Goal: Find specific page/section: Find specific page/section

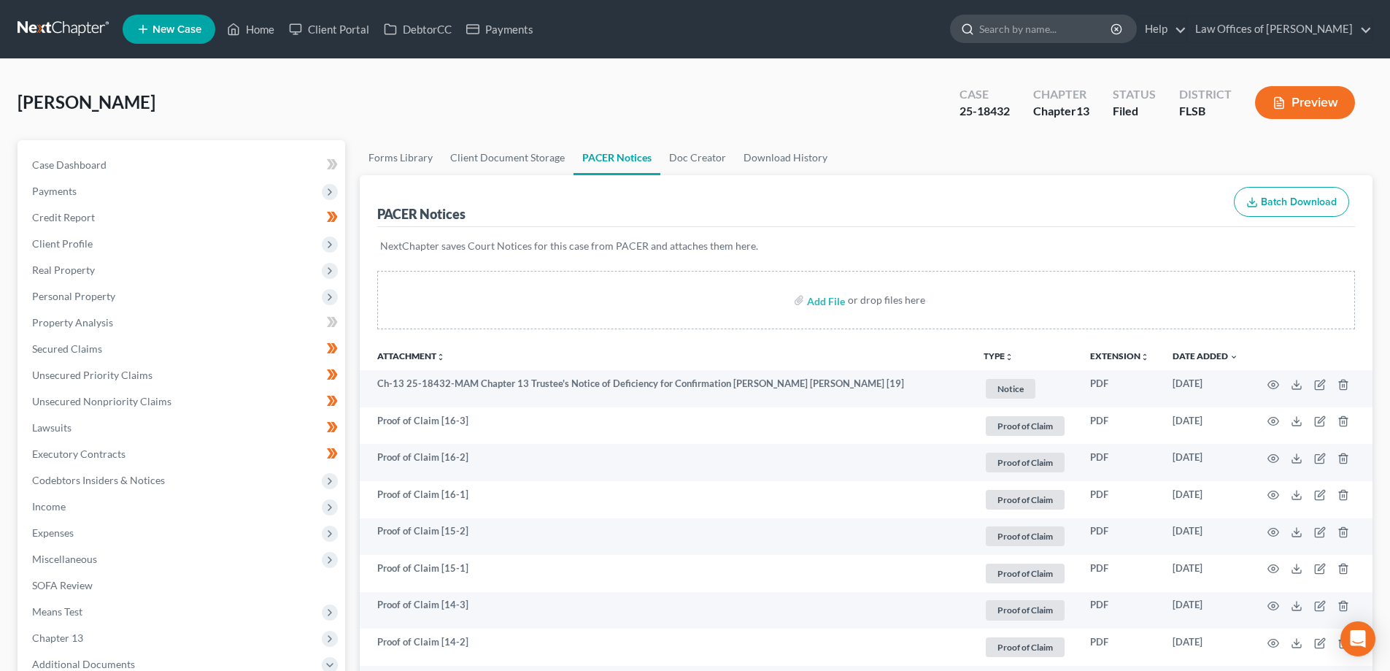
click at [1060, 31] on input "search" at bounding box center [1046, 28] width 134 height 27
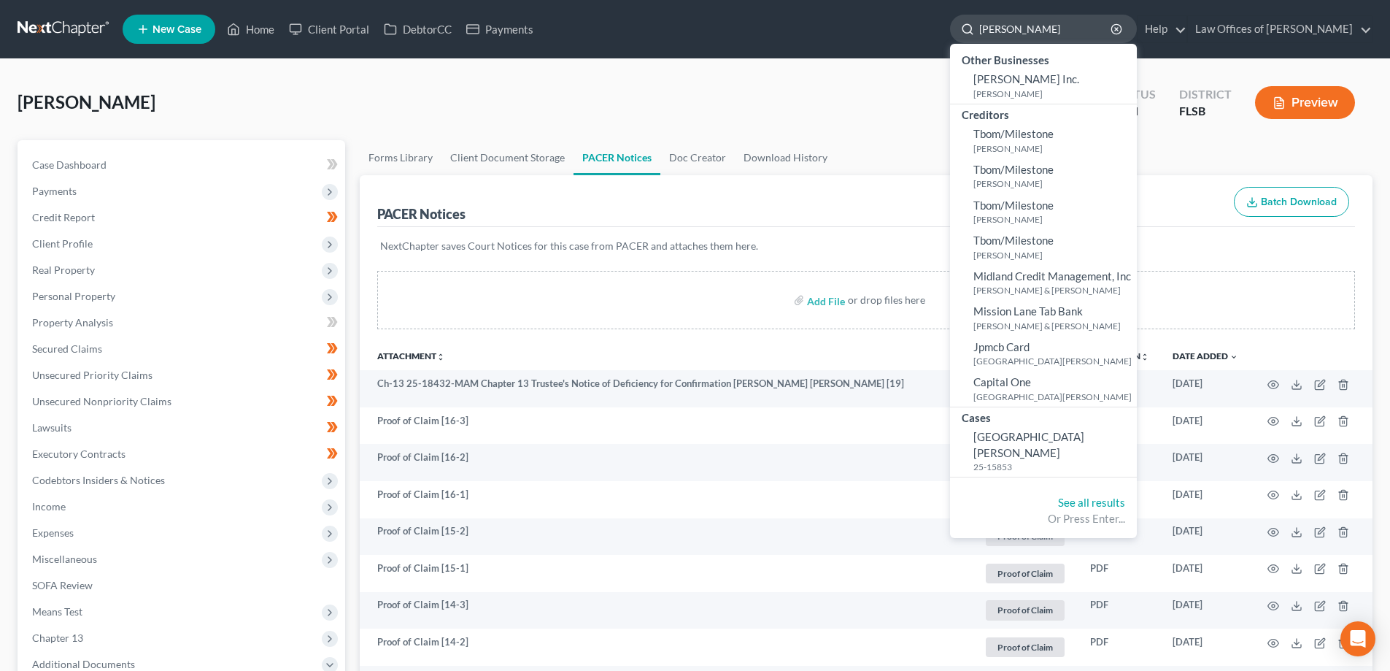
click at [1050, 29] on input "[PERSON_NAME]" at bounding box center [1046, 28] width 134 height 27
drag, startPoint x: 1008, startPoint y: 31, endPoint x: 957, endPoint y: 30, distance: 51.1
click at [971, 30] on ul "New Case Home Client Portal DebtorCC Payments [PERSON_NAME] - No Result - Other…" at bounding box center [748, 29] width 1250 height 38
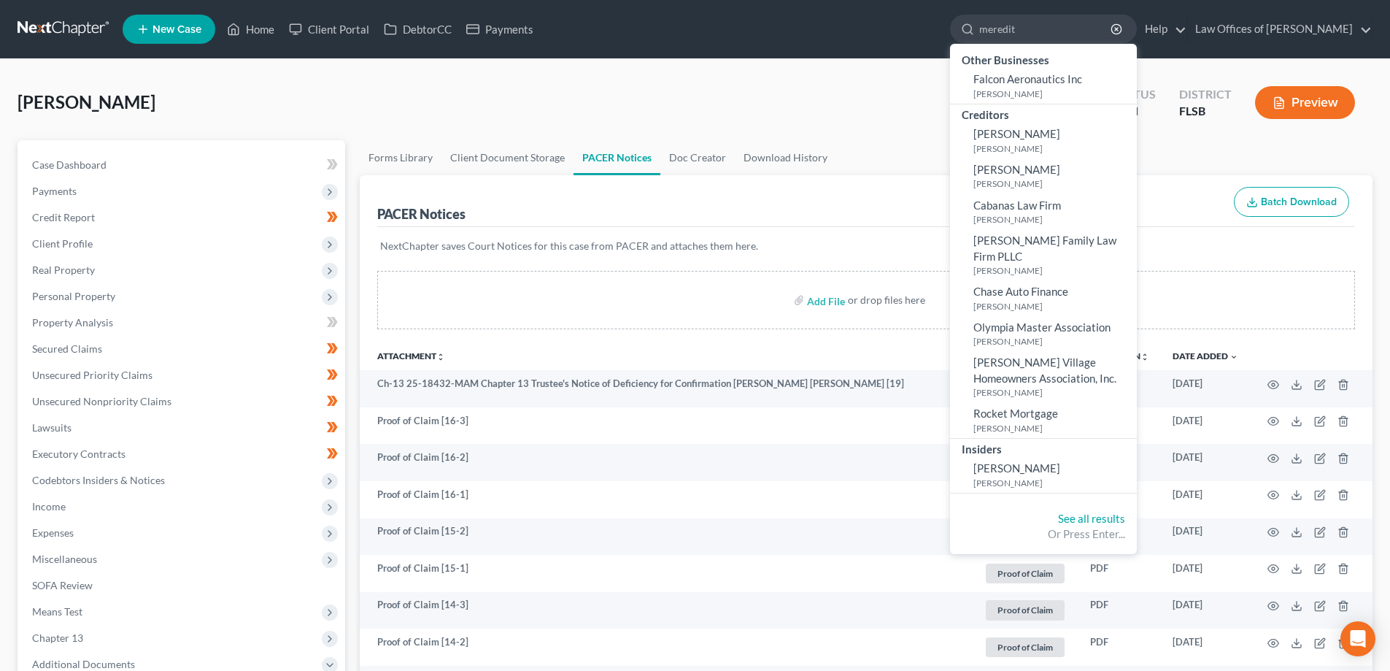
type input "[PERSON_NAME]"
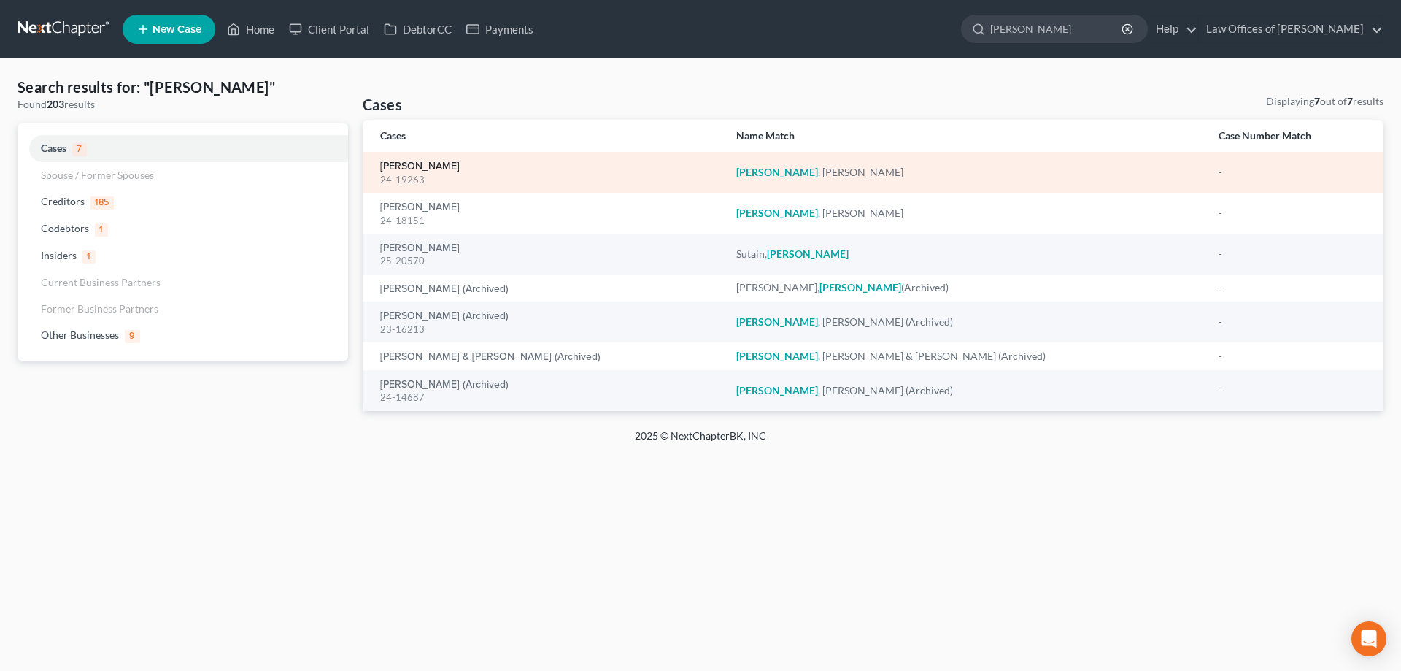
click at [416, 165] on link "[PERSON_NAME]" at bounding box center [420, 166] width 80 height 10
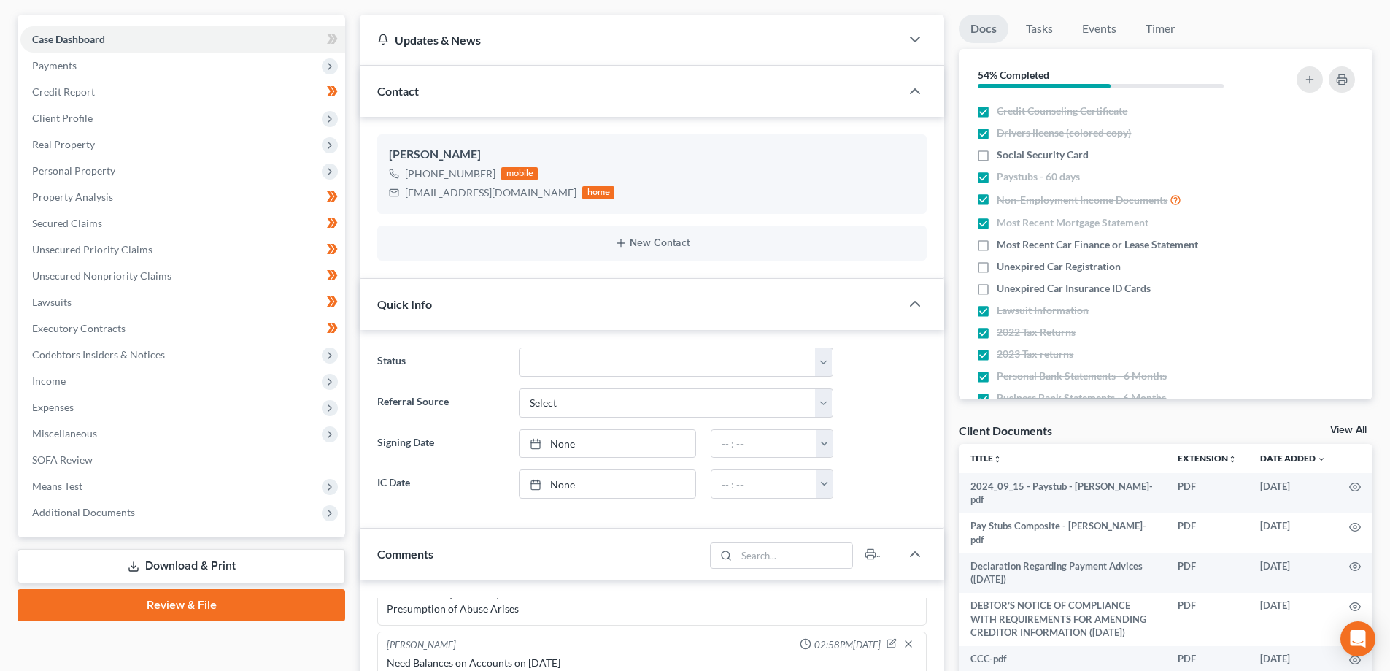
scroll to position [146, 0]
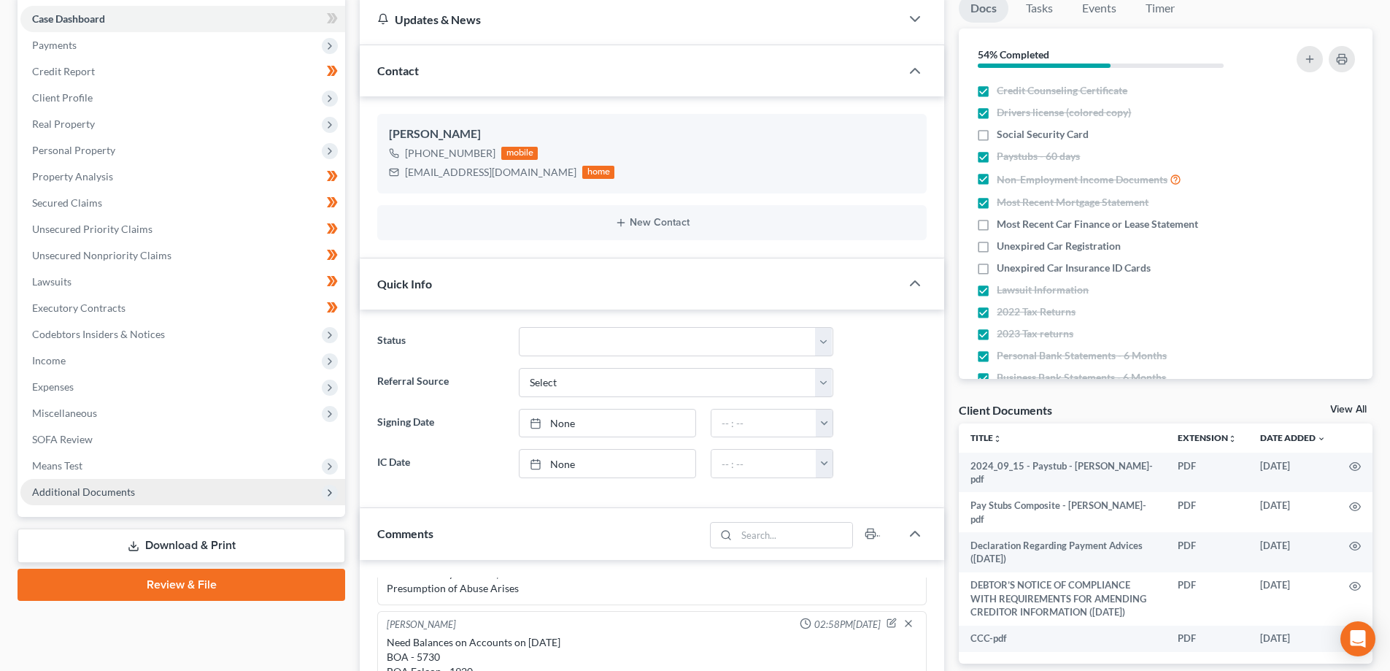
click at [97, 482] on span "Additional Documents" at bounding box center [182, 492] width 325 height 26
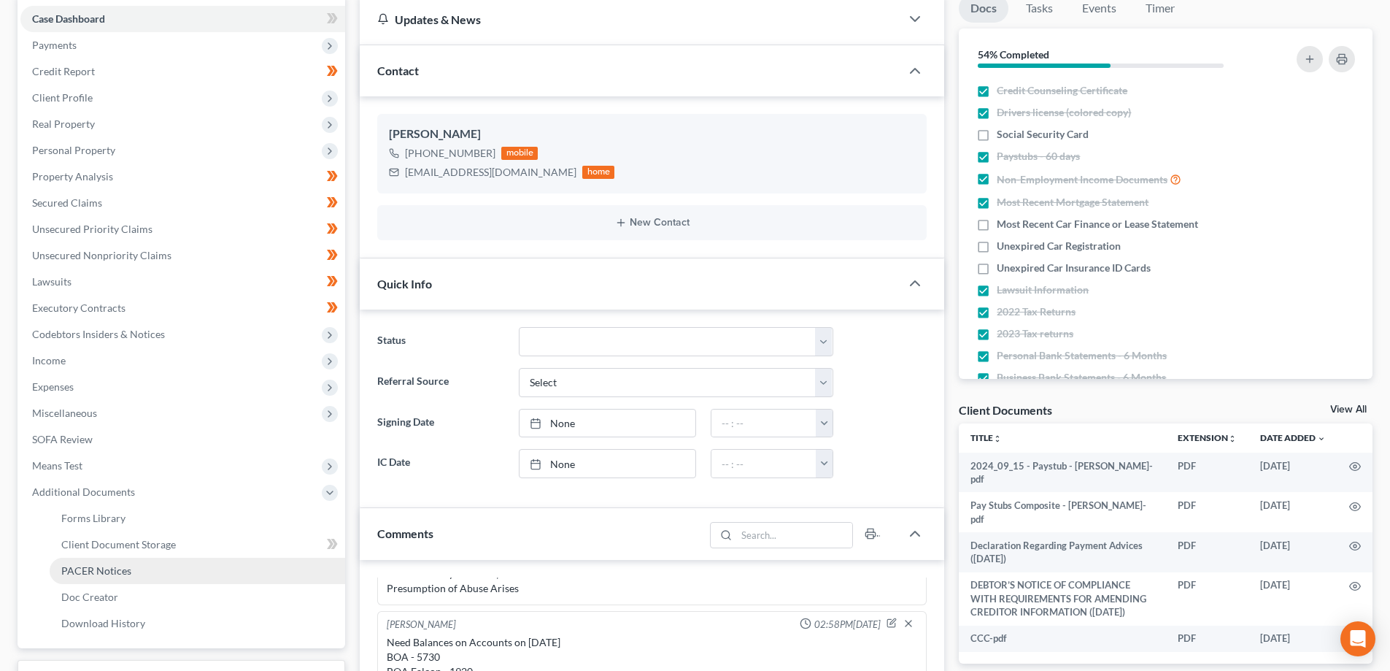
click at [93, 566] on span "PACER Notices" at bounding box center [96, 570] width 70 height 12
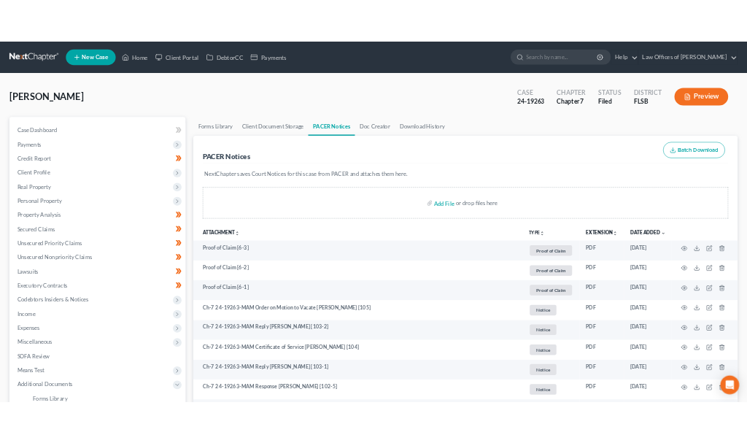
scroll to position [1302, 0]
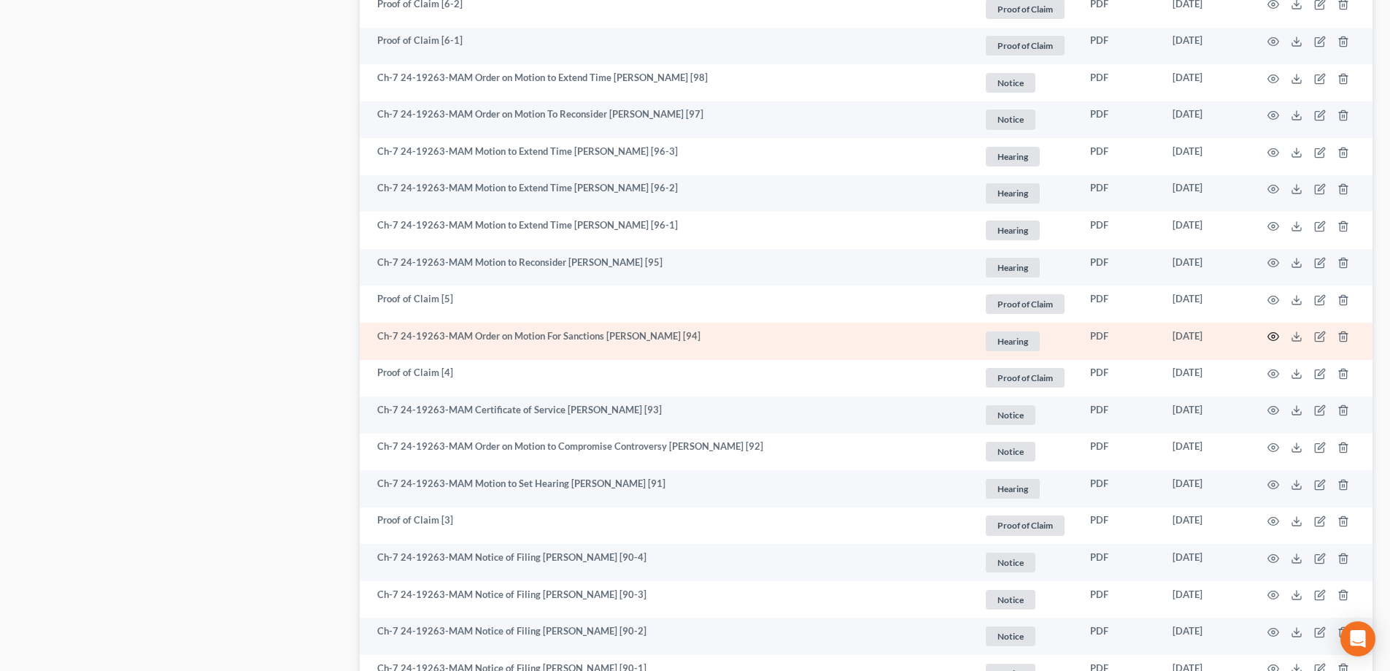
click at [1276, 335] on icon "button" at bounding box center [1274, 337] width 12 height 12
